Goal: Information Seeking & Learning: Learn about a topic

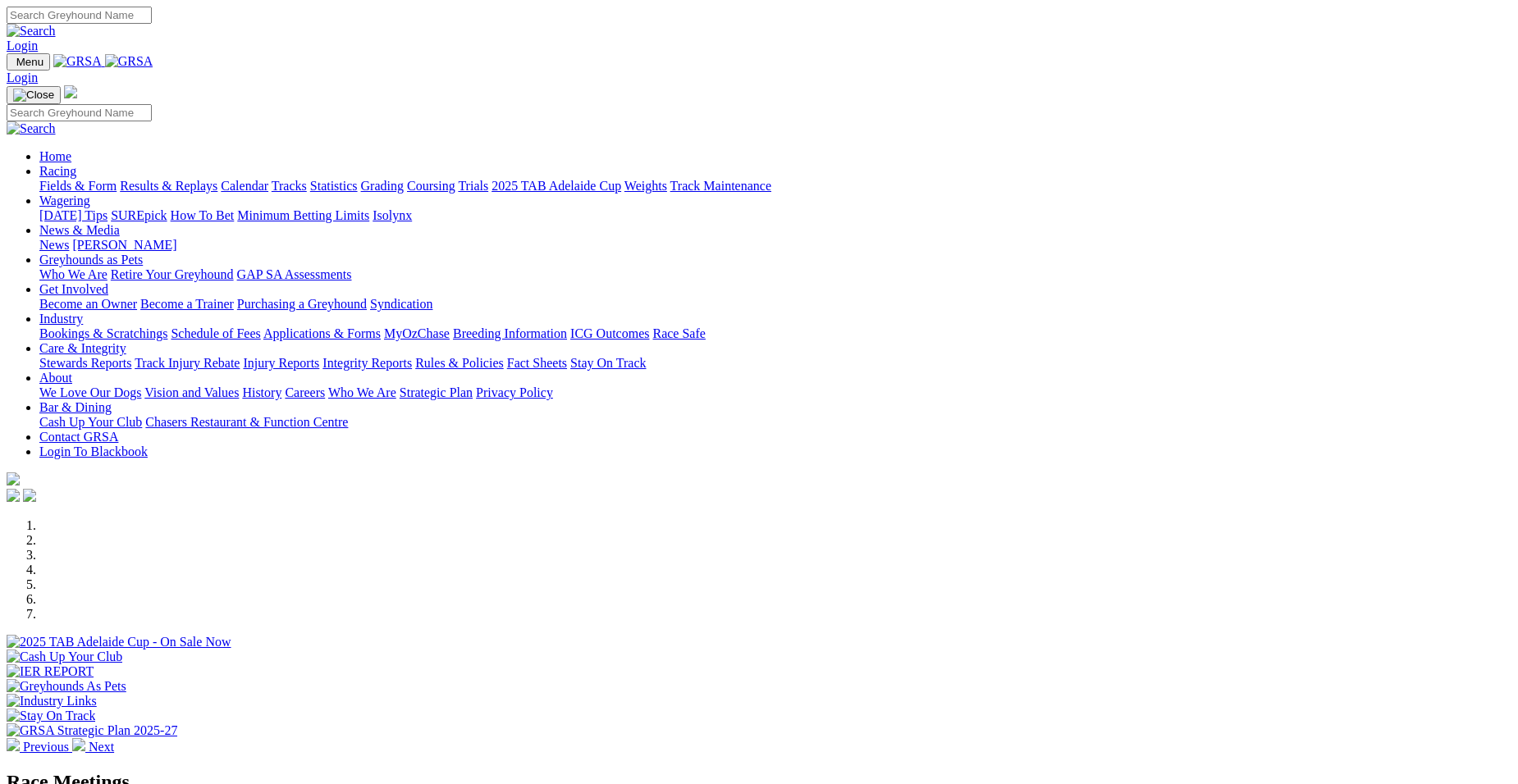
select select "VIC"
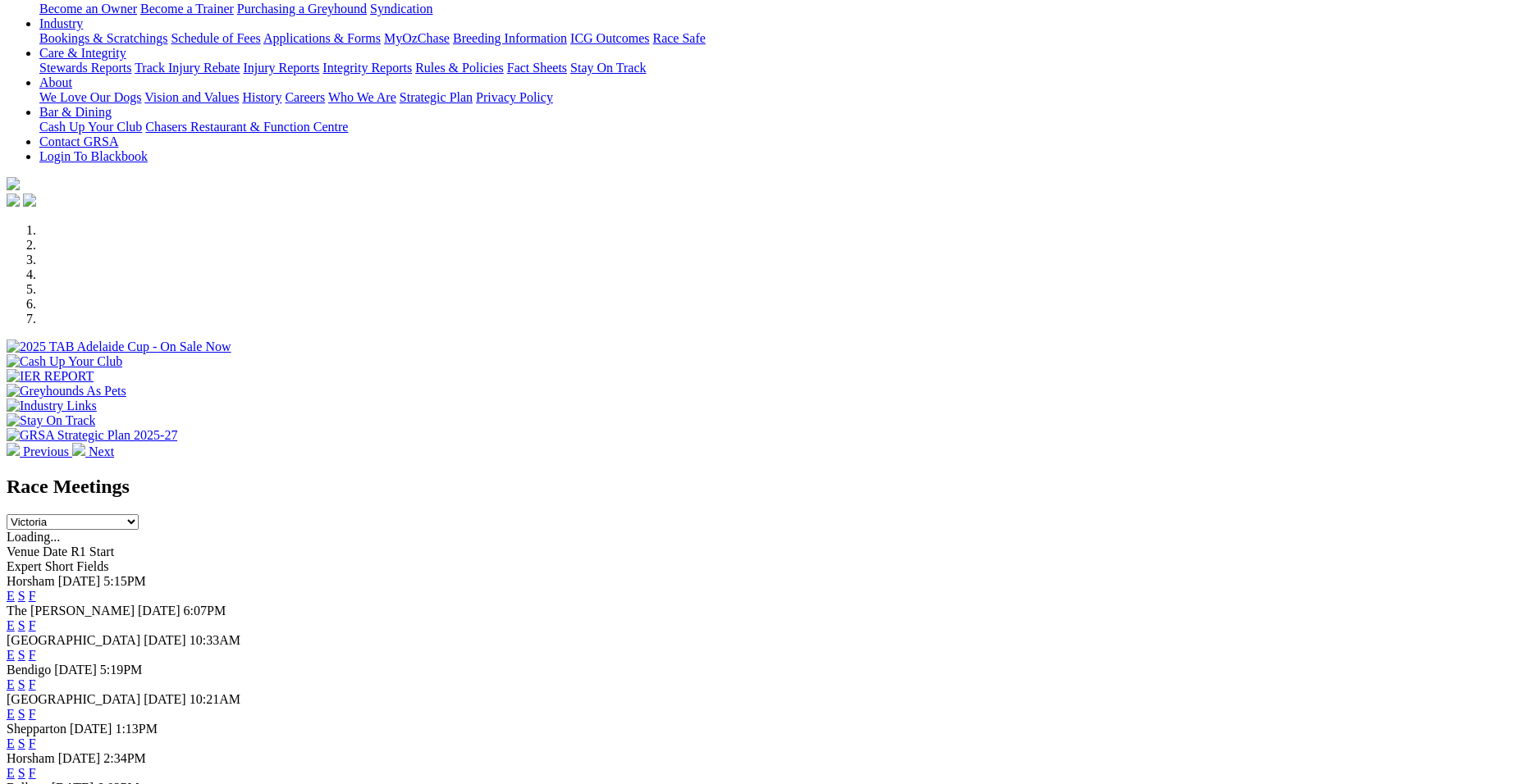
scroll to position [328, 0]
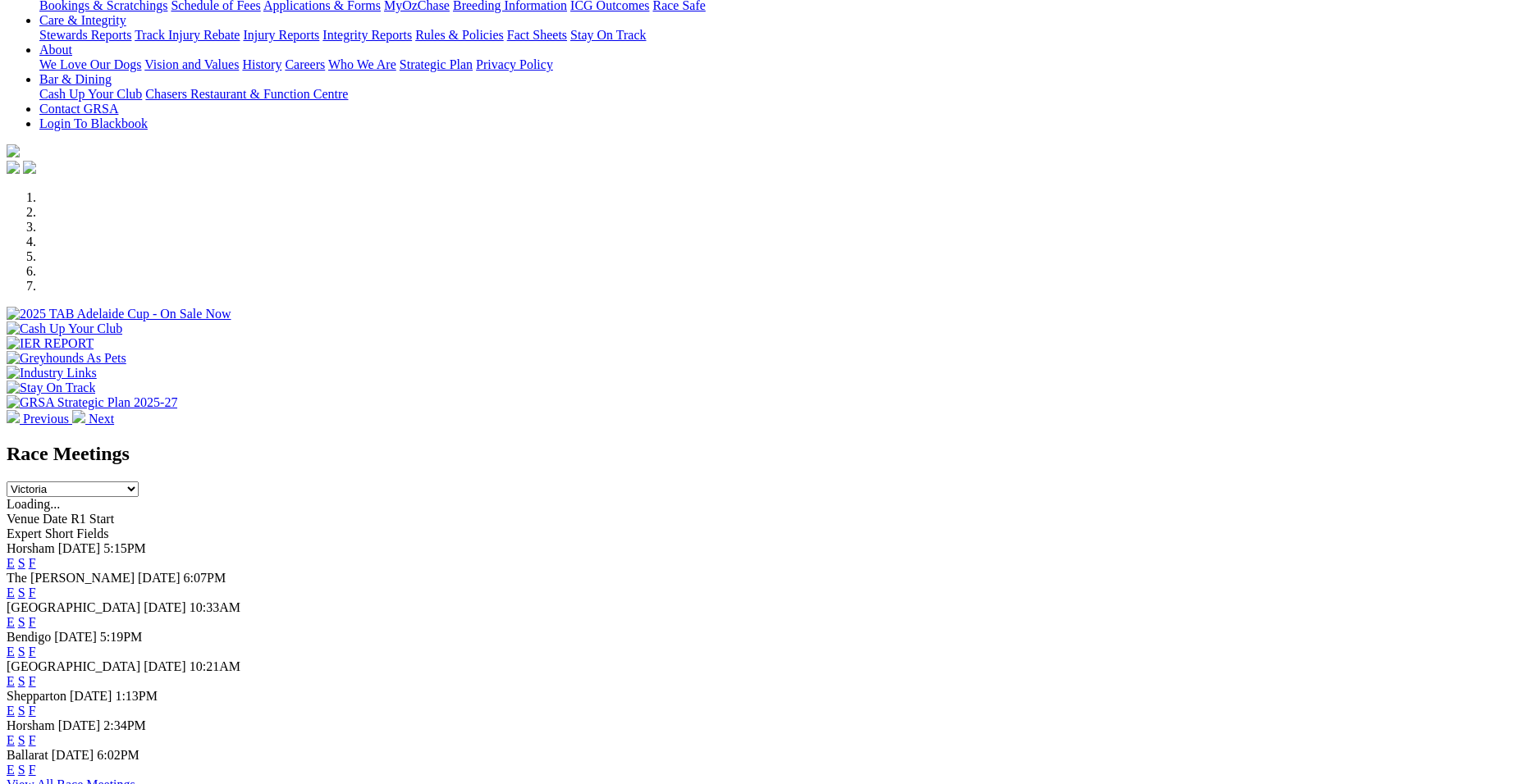
click at [15, 585] on link "E" at bounding box center [11, 592] width 8 height 14
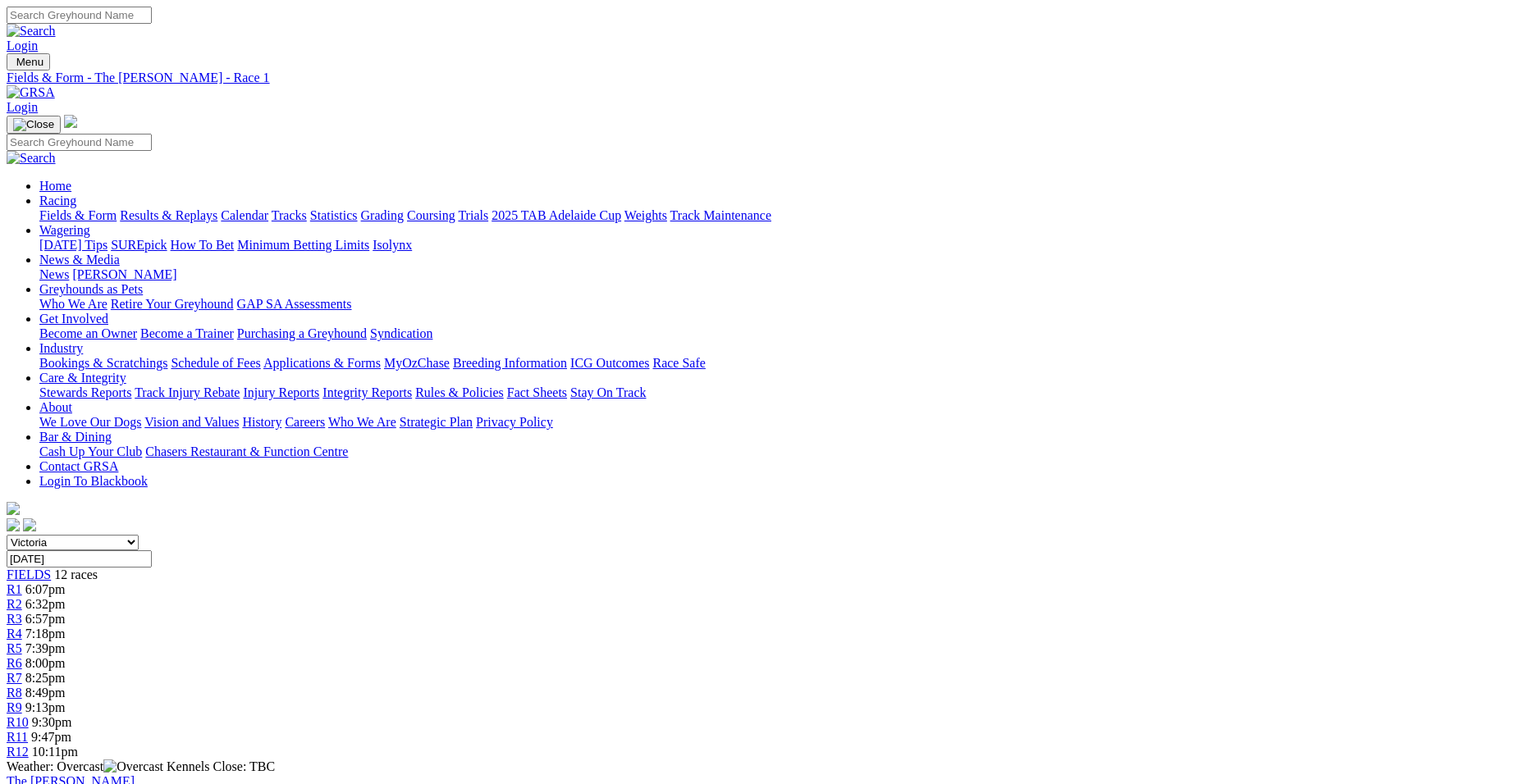
click at [23, 612] on link "R3" at bounding box center [14, 619] width 16 height 14
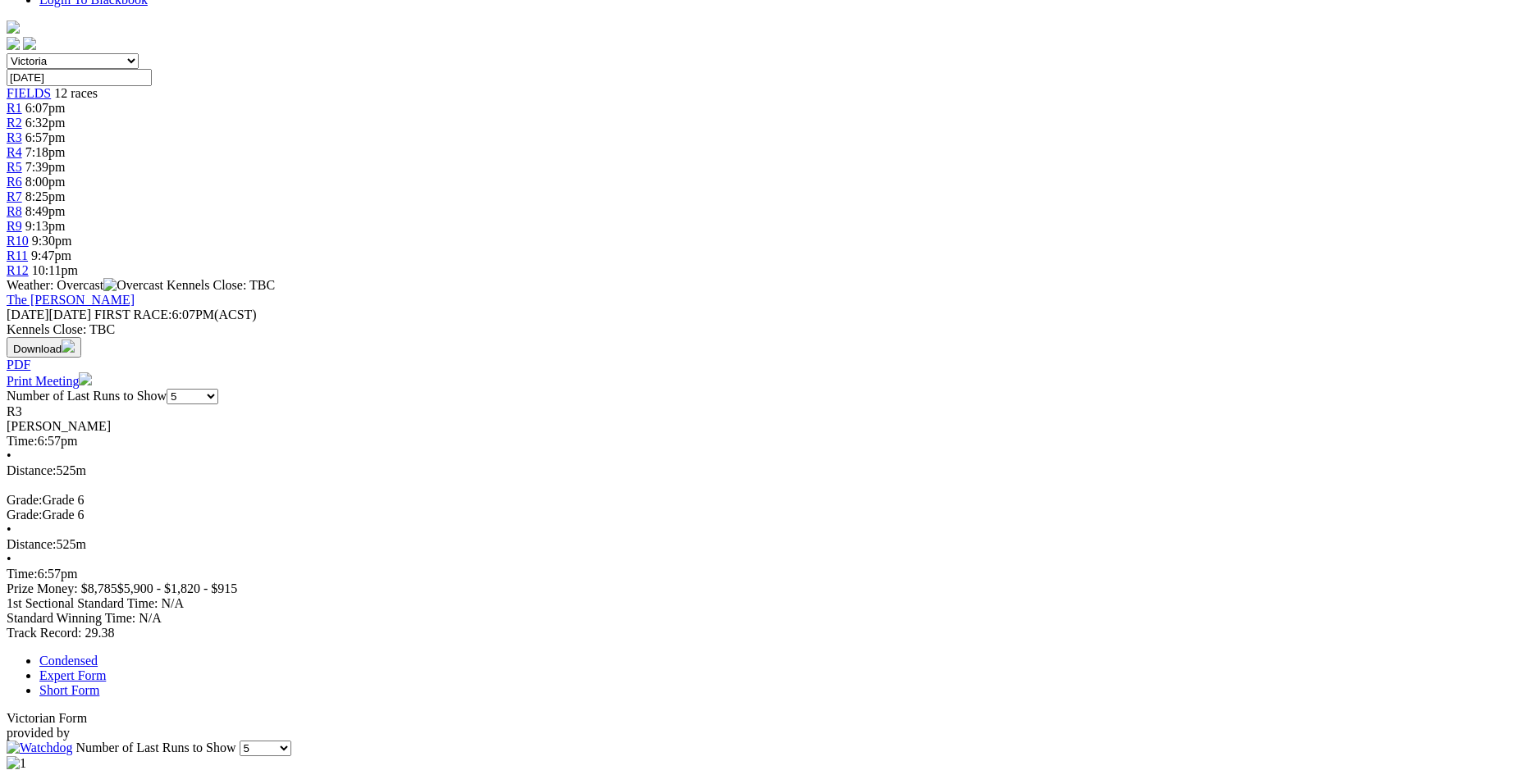
scroll to position [515, 0]
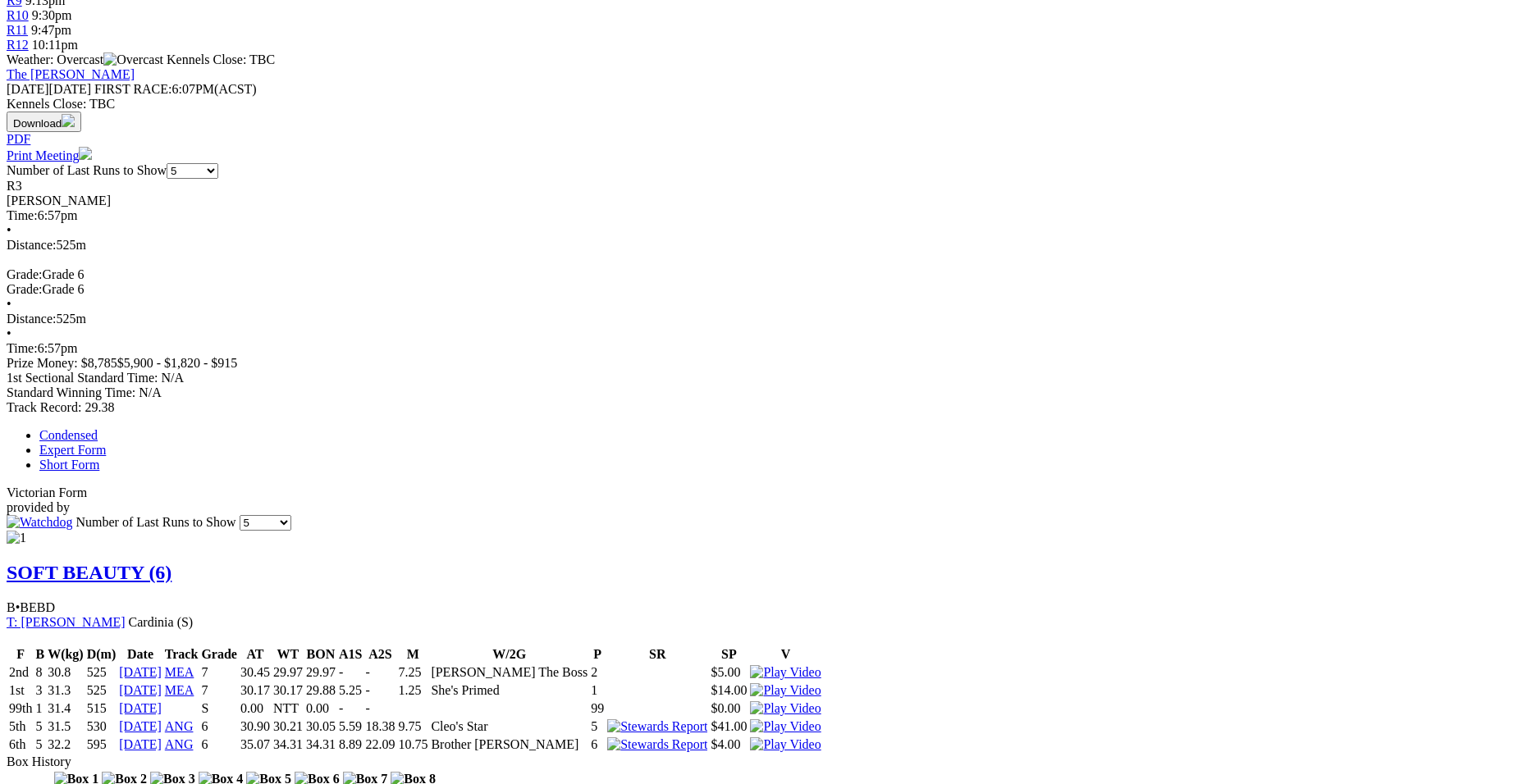
scroll to position [722, 0]
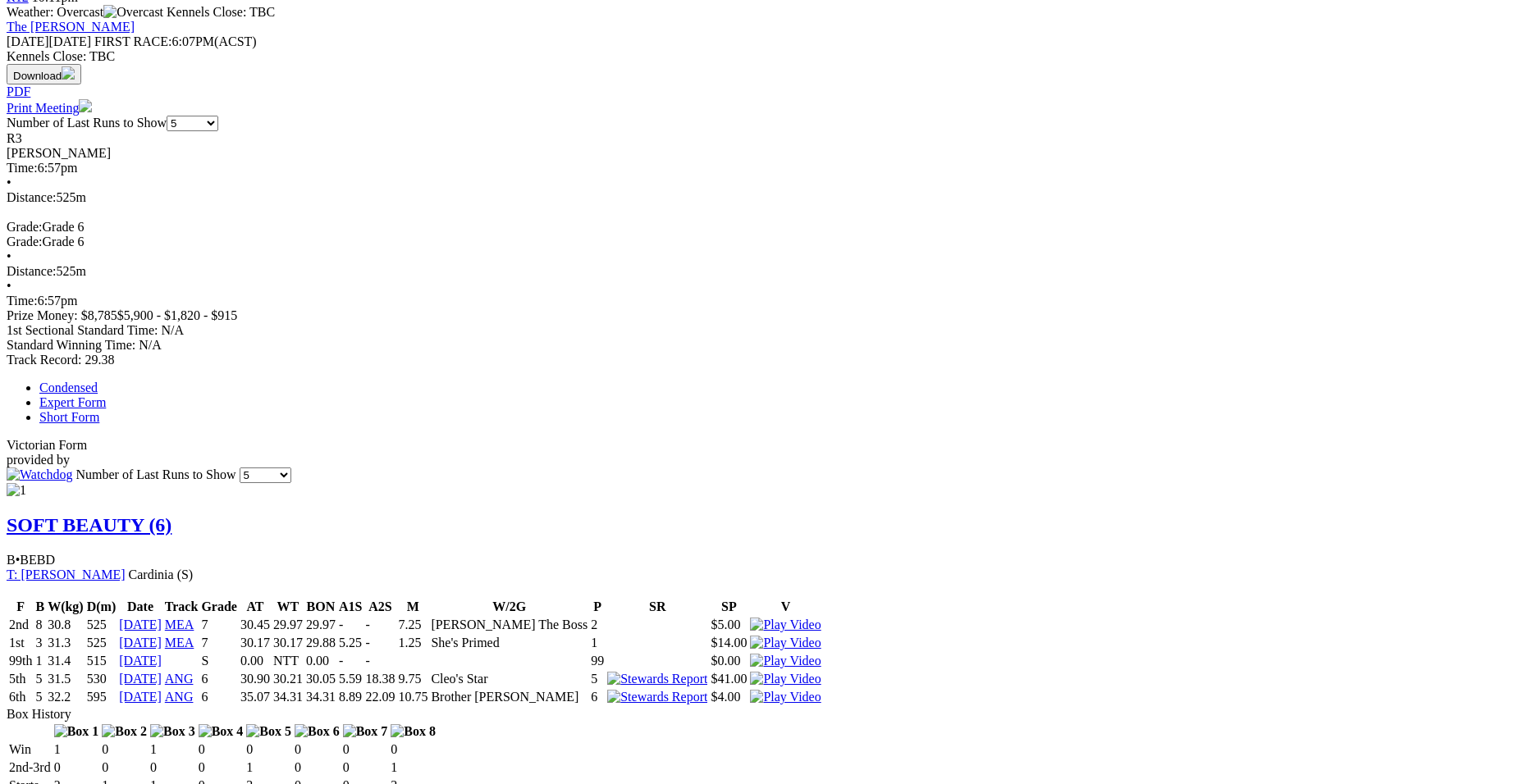
scroll to position [787, 0]
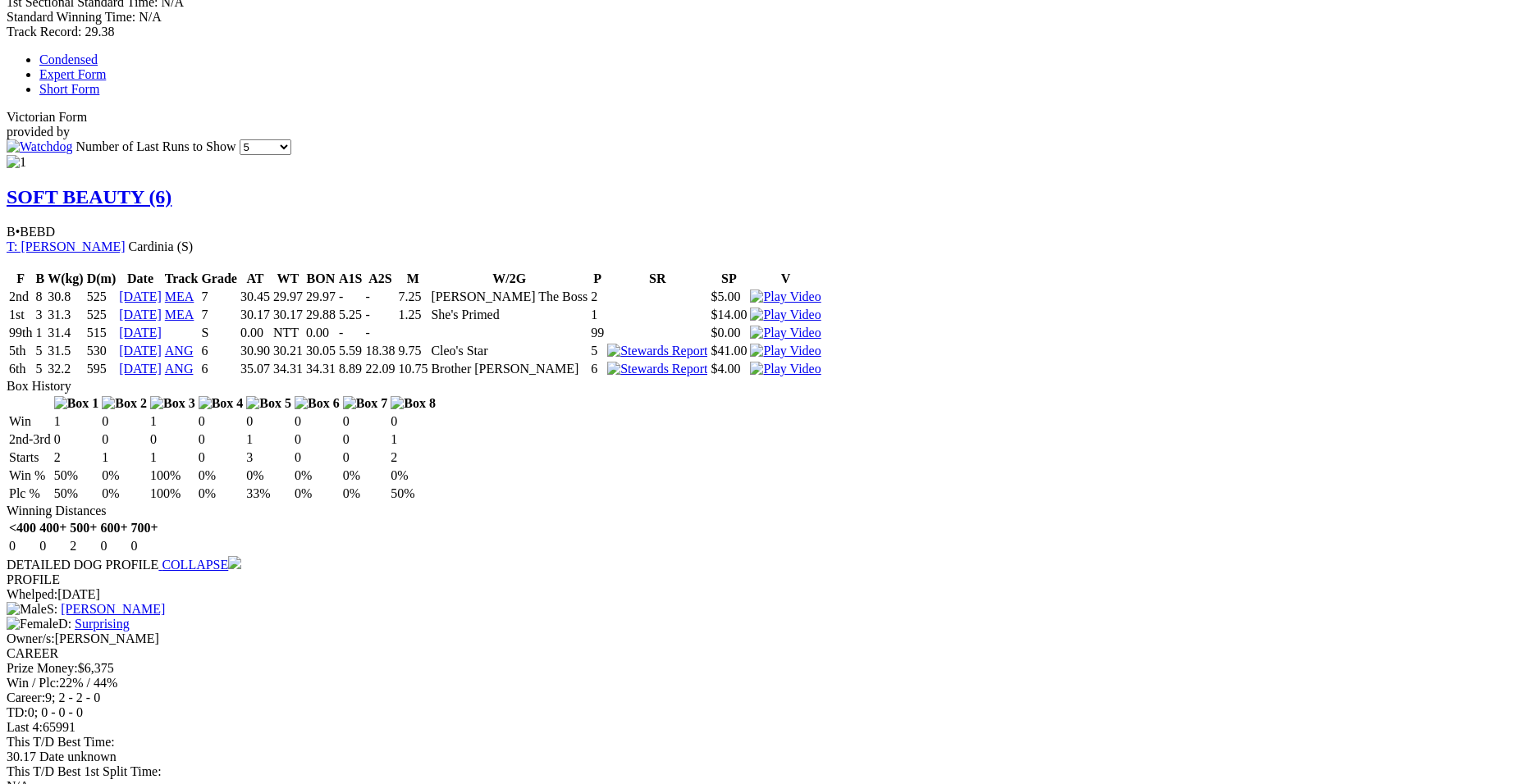
scroll to position [1093, 0]
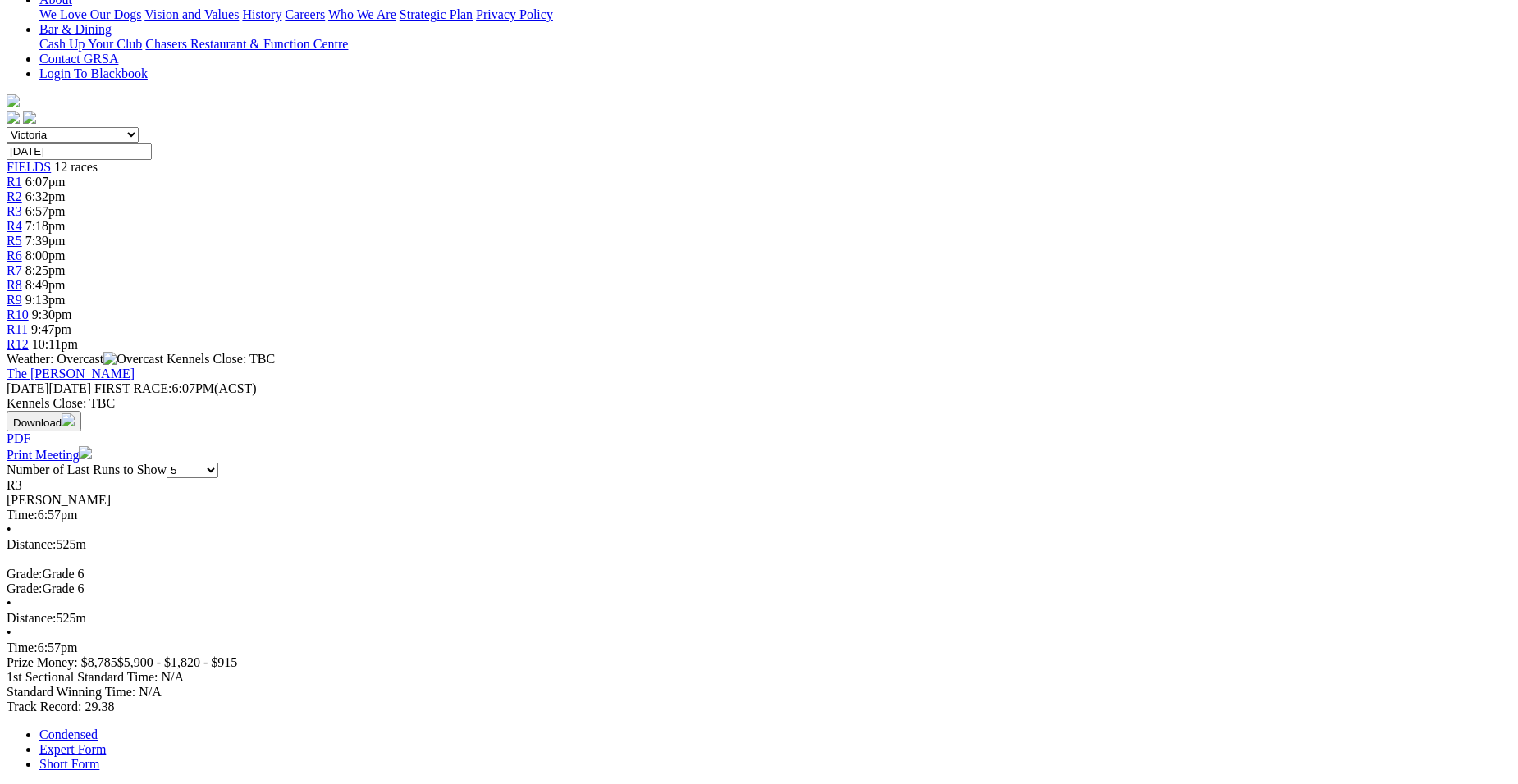
scroll to position [0, 0]
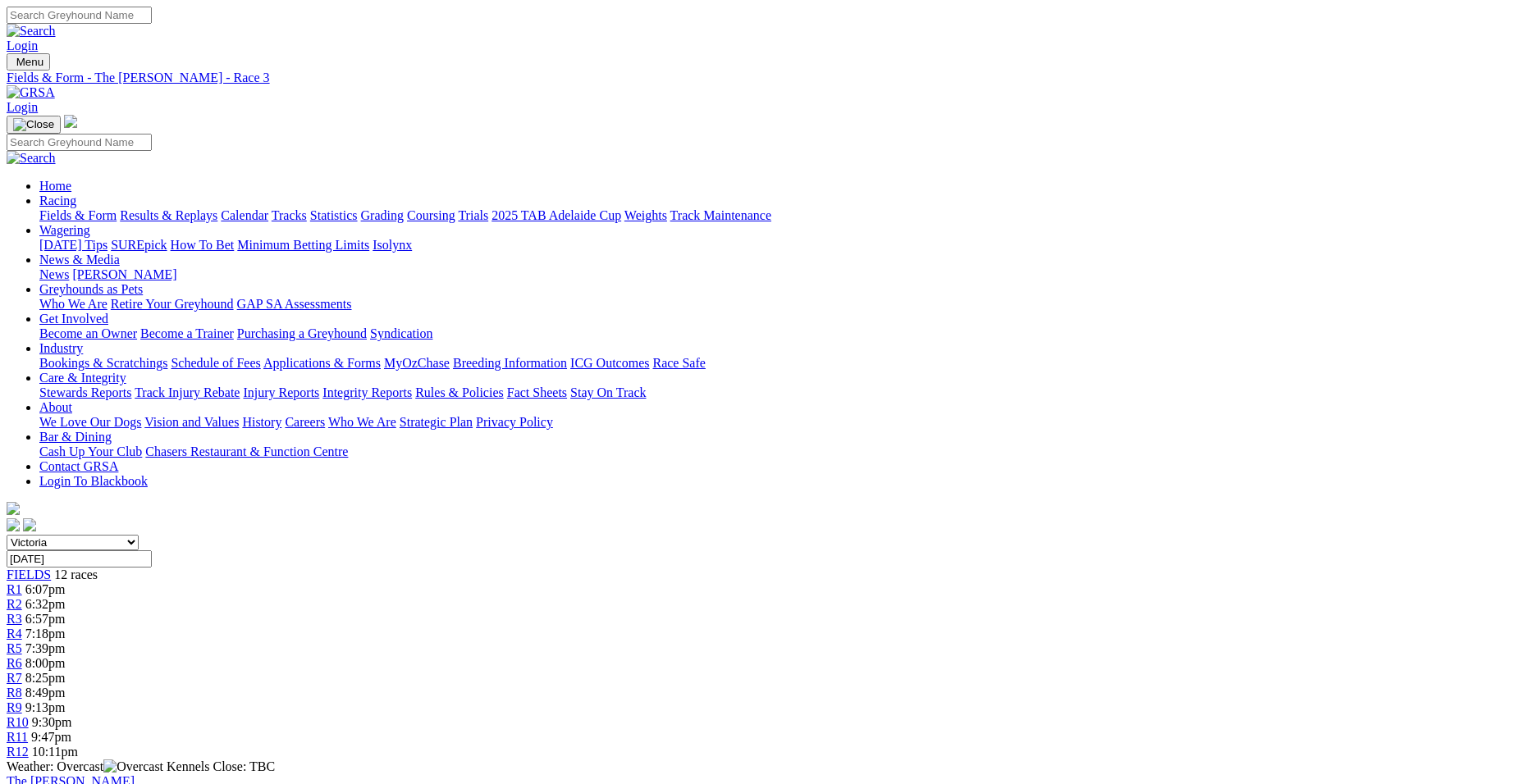
click at [66, 626] on span "7:18pm" at bounding box center [45, 633] width 40 height 14
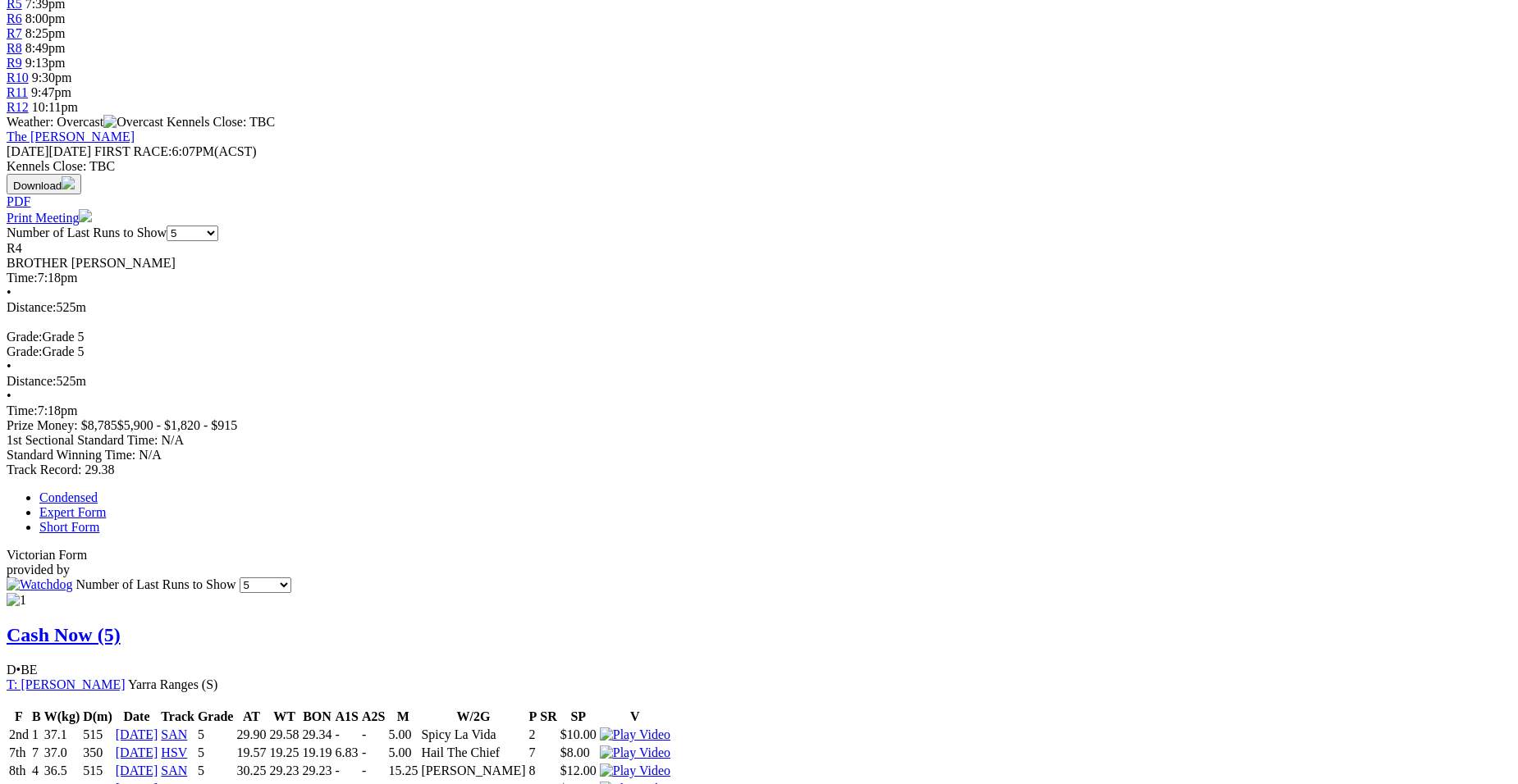
scroll to position [601, 0]
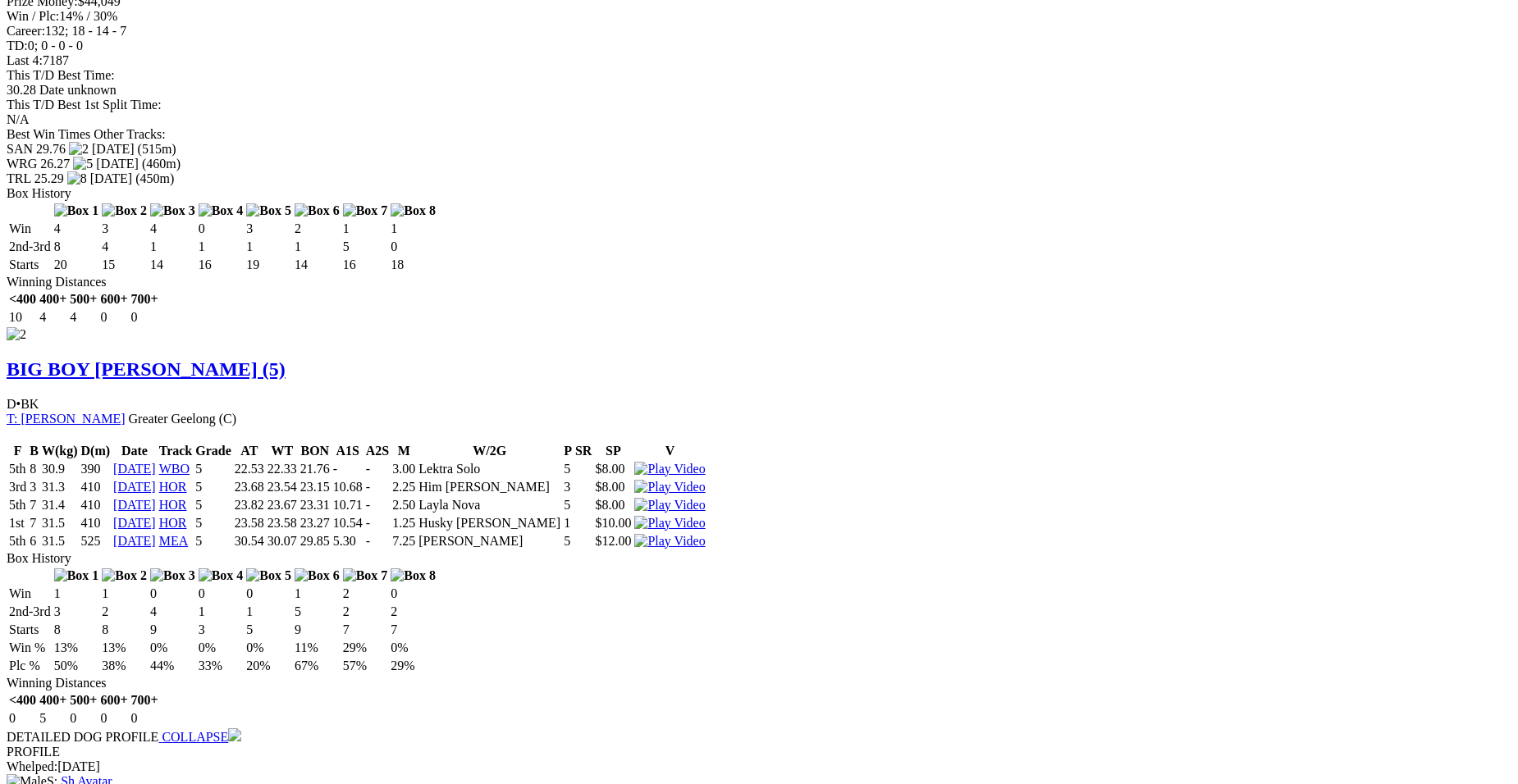
scroll to position [1782, 0]
